Goal: Check status: Check status

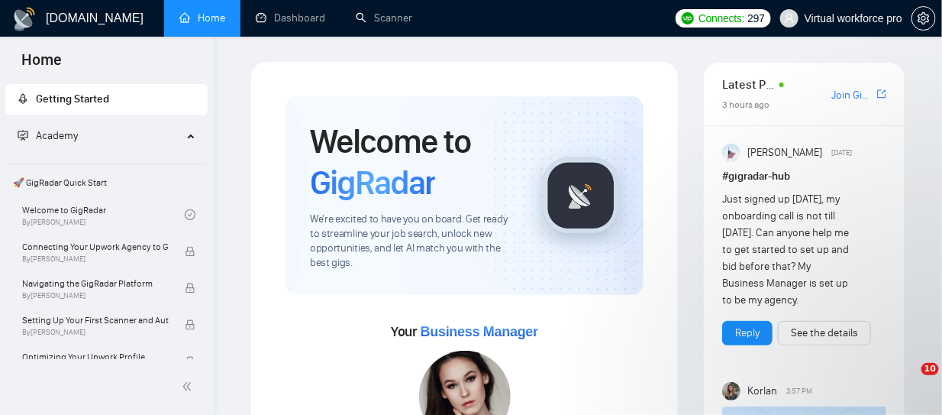
click at [199, 21] on link "Home" at bounding box center [202, 17] width 46 height 13
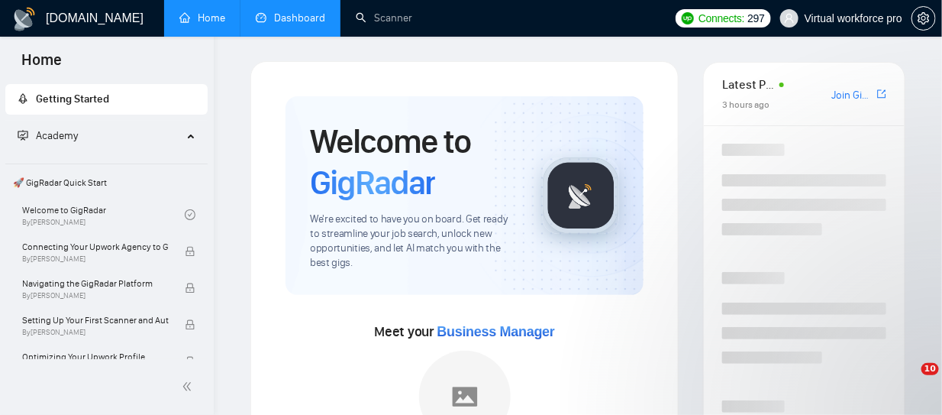
click at [305, 17] on link "Dashboard" at bounding box center [290, 17] width 69 height 13
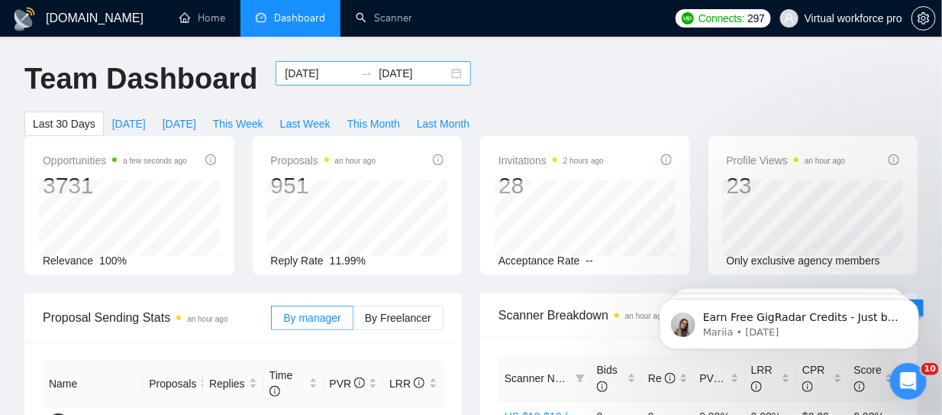
click at [451, 73] on div "[DATE] [DATE]" at bounding box center [373, 73] width 195 height 24
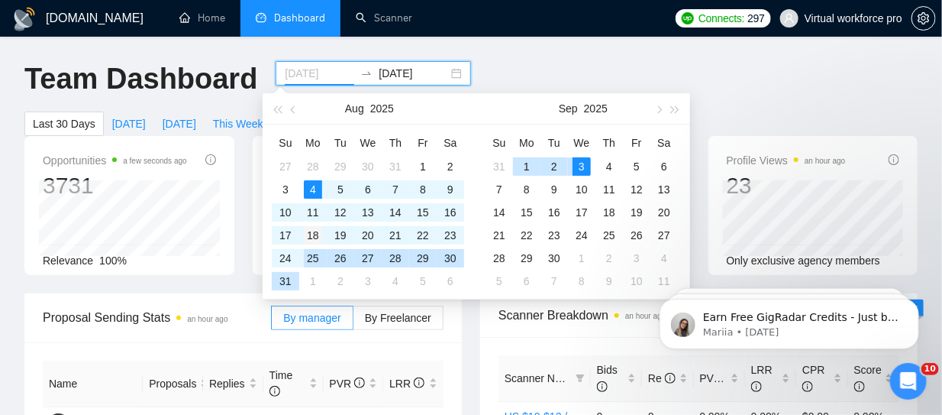
type input "[DATE]"
click at [315, 237] on div "18" at bounding box center [313, 235] width 18 height 18
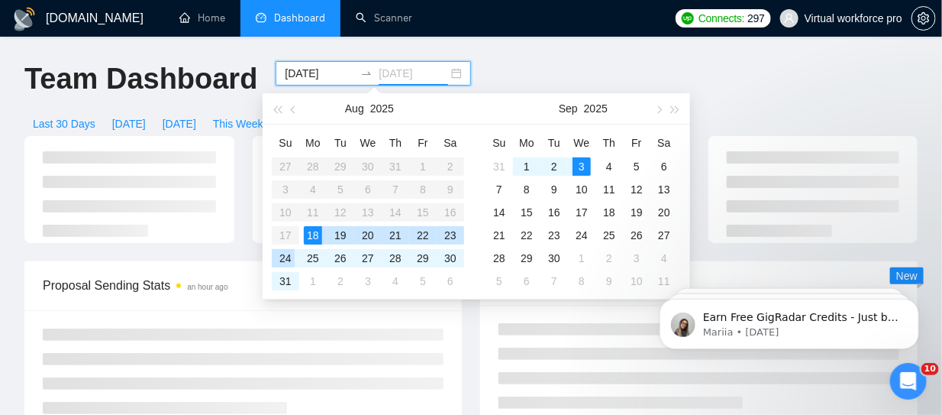
click at [289, 257] on div "24" at bounding box center [285, 258] width 18 height 18
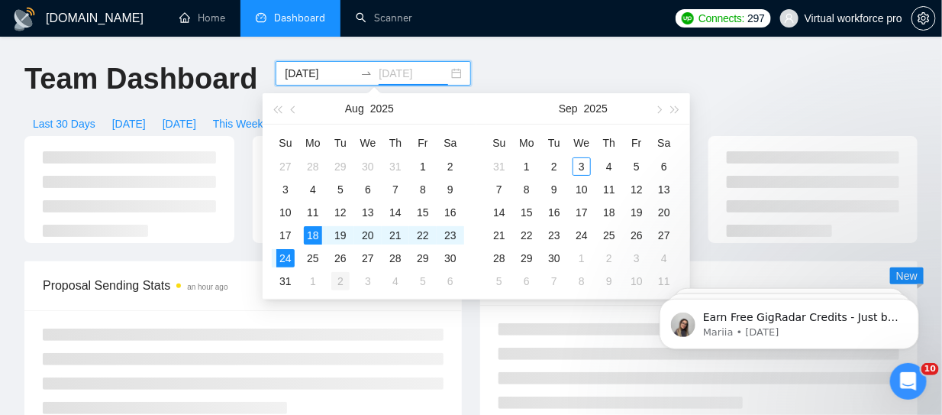
type input "[DATE]"
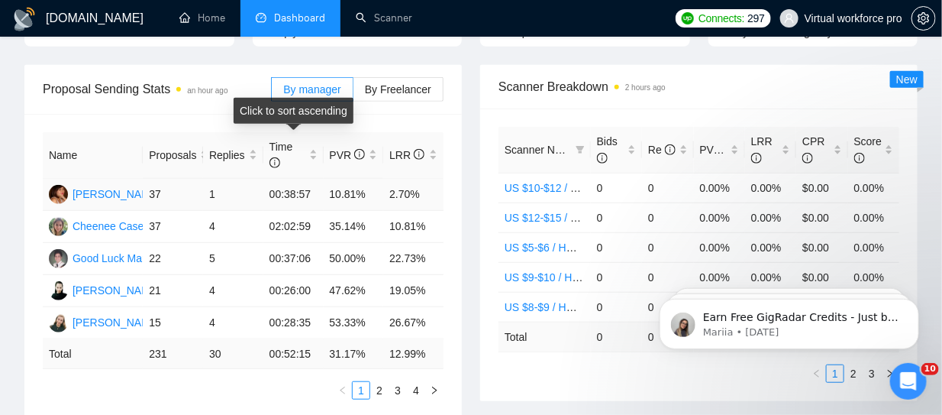
scroll to position [534, 0]
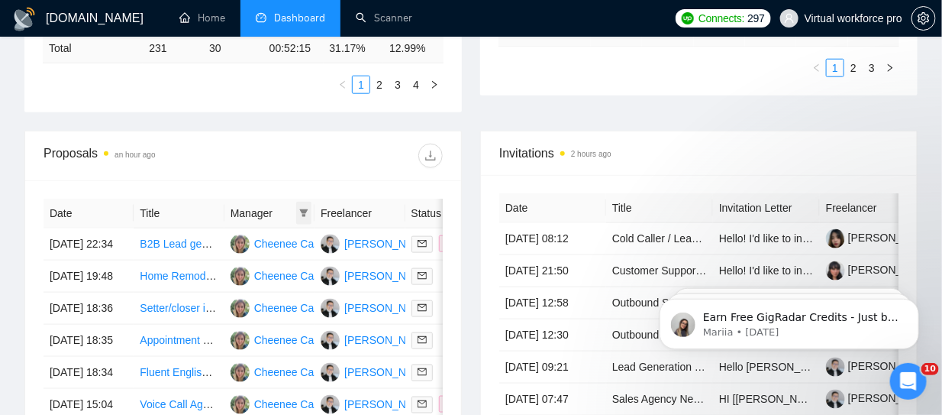
click at [304, 209] on icon "filter" at bounding box center [304, 213] width 8 height 8
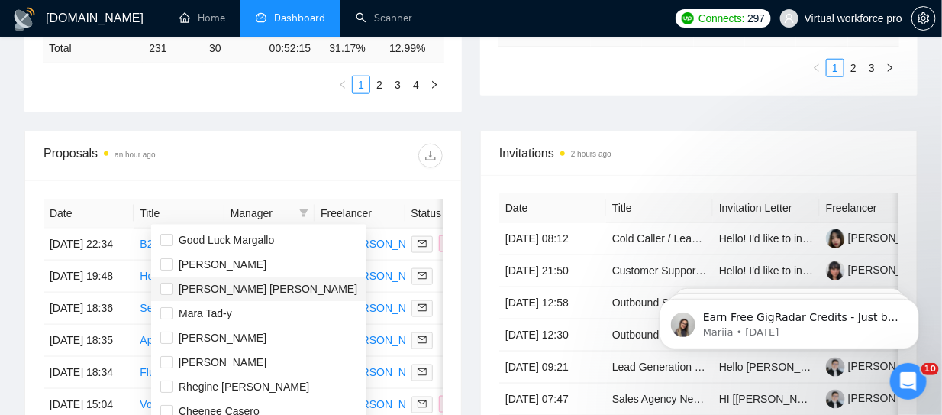
click at [199, 288] on span "[PERSON_NAME] [PERSON_NAME]" at bounding box center [268, 289] width 179 height 12
checkbox input "true"
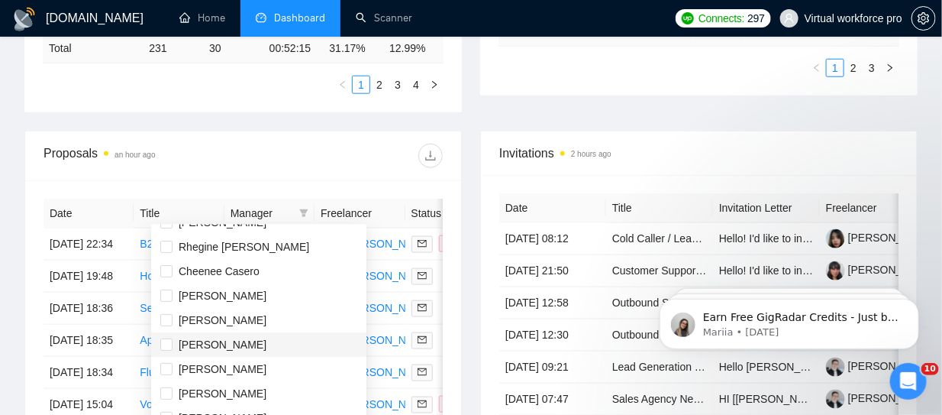
scroll to position [141, 0]
click at [208, 339] on span "[PERSON_NAME]" at bounding box center [223, 343] width 88 height 12
checkbox input "true"
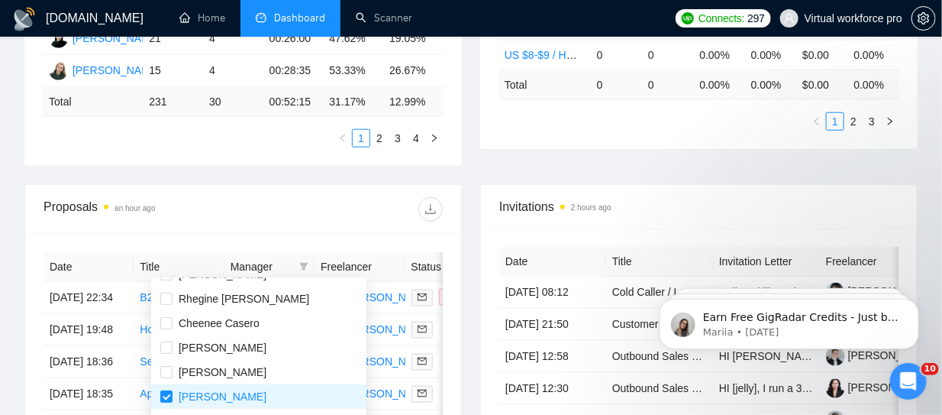
scroll to position [786, 0]
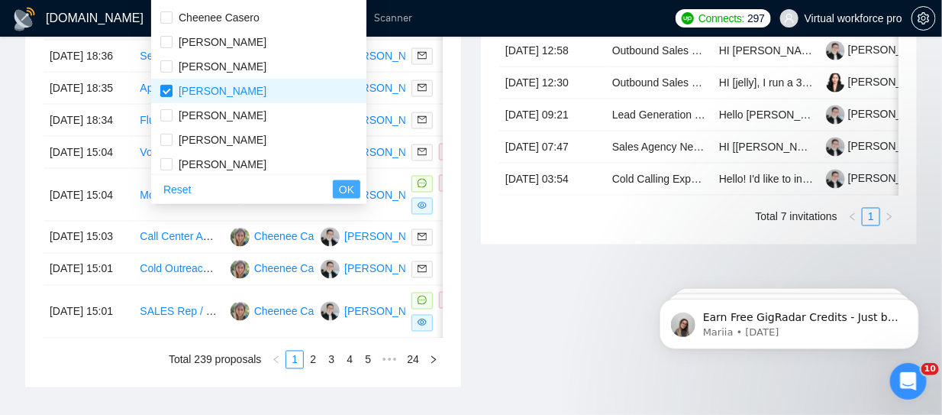
click at [339, 187] on span "OK" at bounding box center [346, 189] width 15 height 17
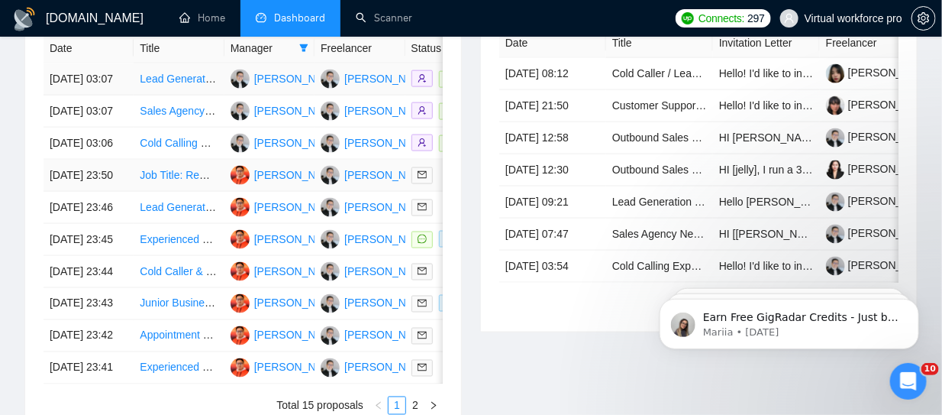
scroll to position [547, 0]
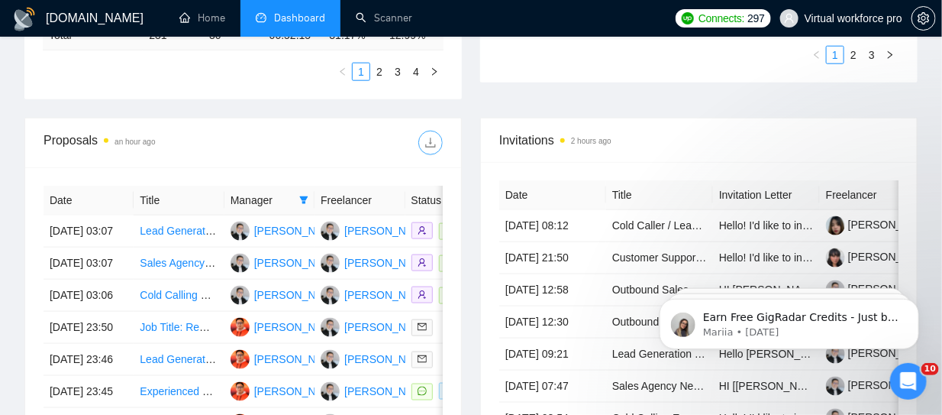
click at [430, 141] on icon "download" at bounding box center [430, 142] width 10 height 10
